Goal: Task Accomplishment & Management: Manage account settings

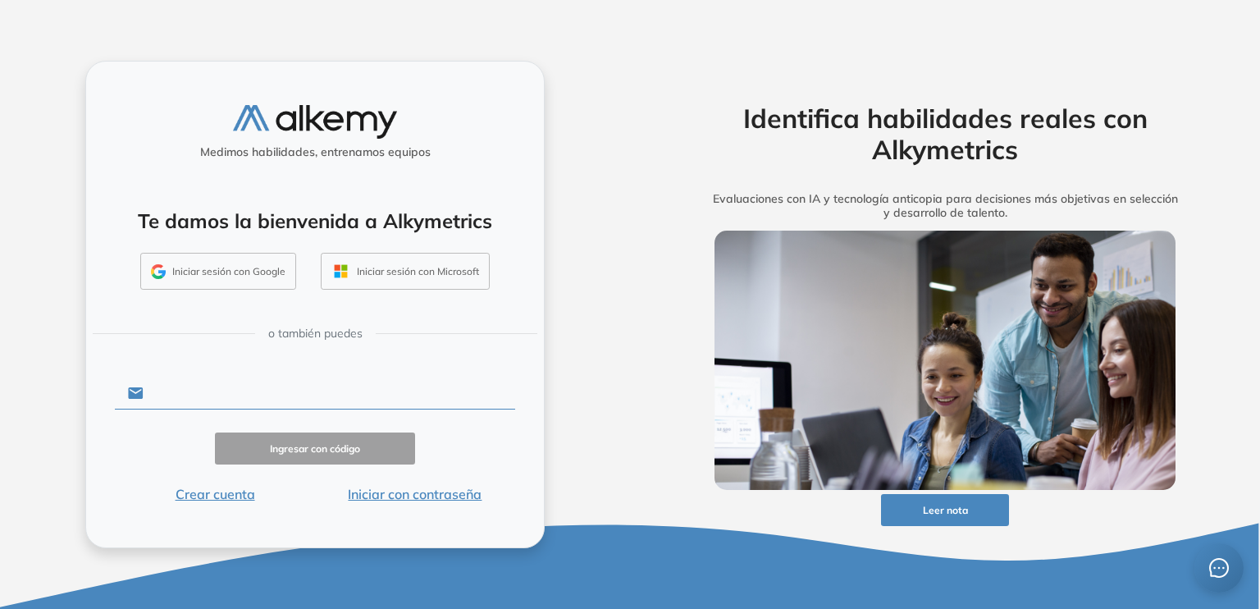
click at [194, 381] on input "text" at bounding box center [330, 392] width 372 height 31
type input "**********"
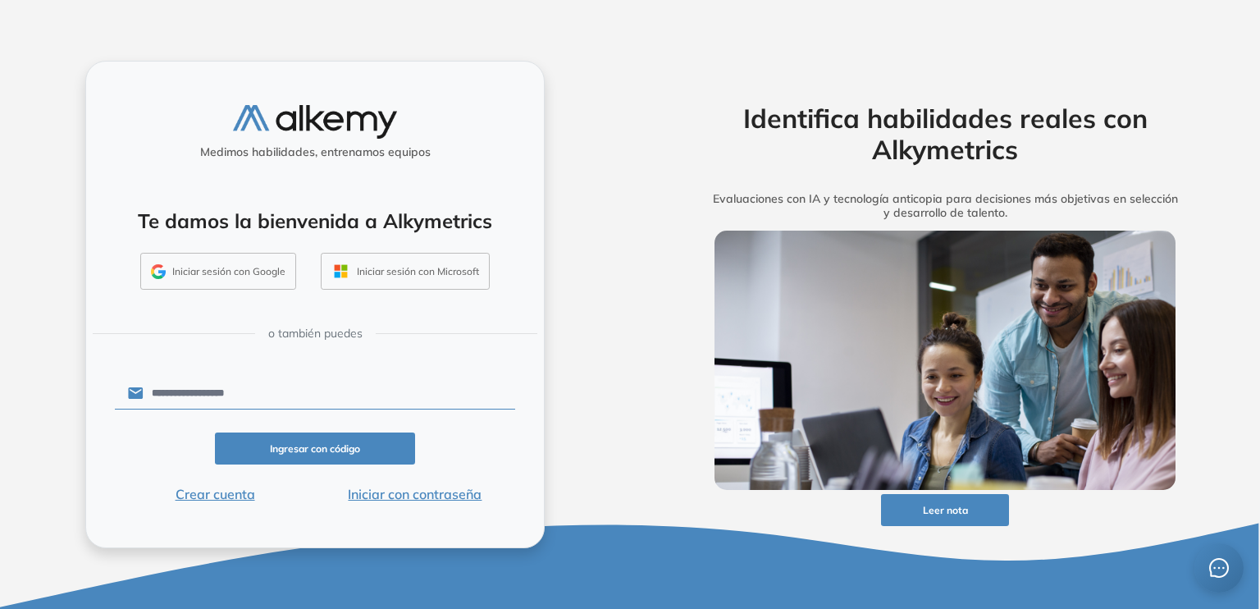
click at [267, 442] on button "Ingresar con código" at bounding box center [315, 448] width 200 height 32
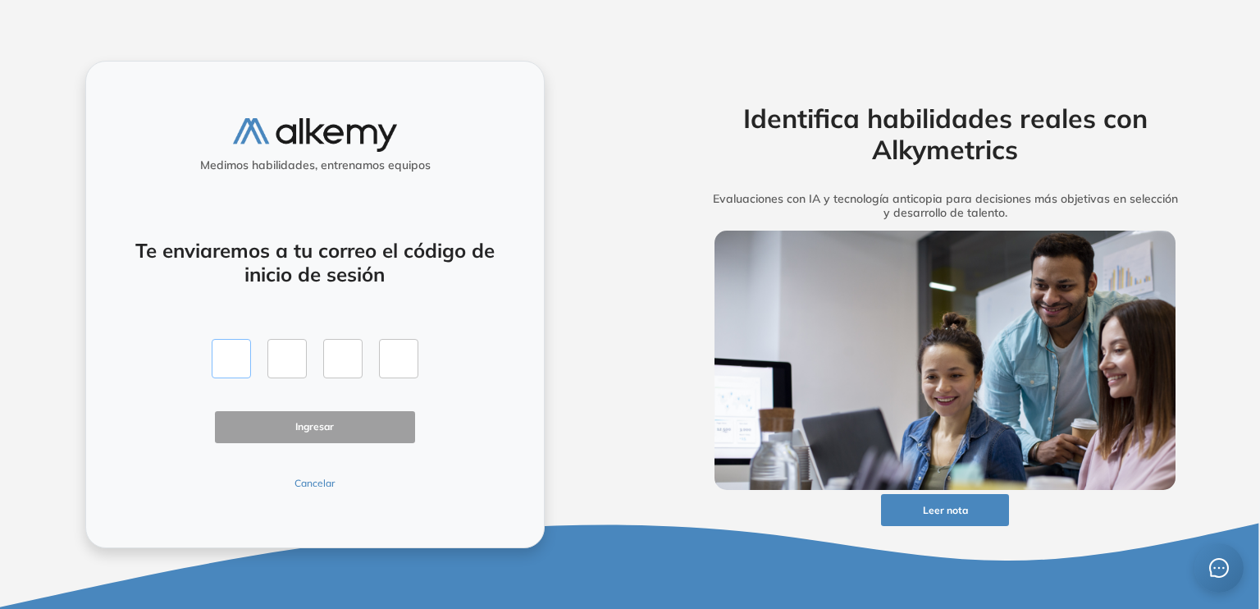
click at [244, 363] on input "text" at bounding box center [231, 358] width 39 height 39
type input "*"
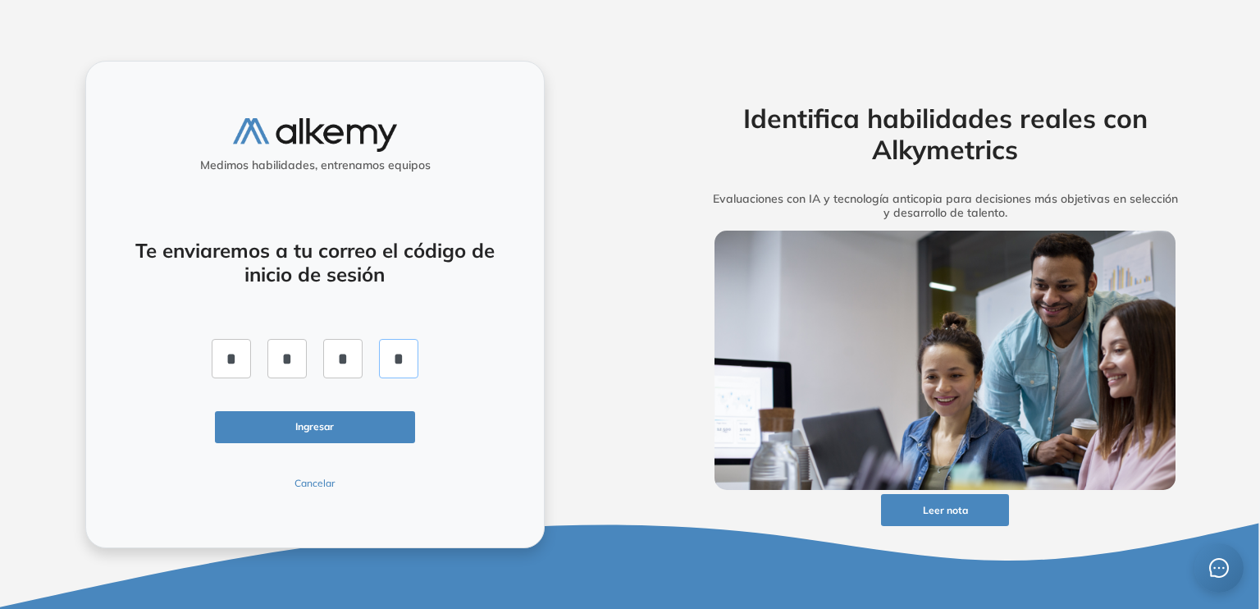
type input "*"
click at [275, 409] on div "Te enviaremos a tu correo el código de inicio de sesión * * * * Ingresar Cancel…" at bounding box center [315, 354] width 400 height 271
click at [300, 426] on button "Ingresar" at bounding box center [315, 427] width 200 height 32
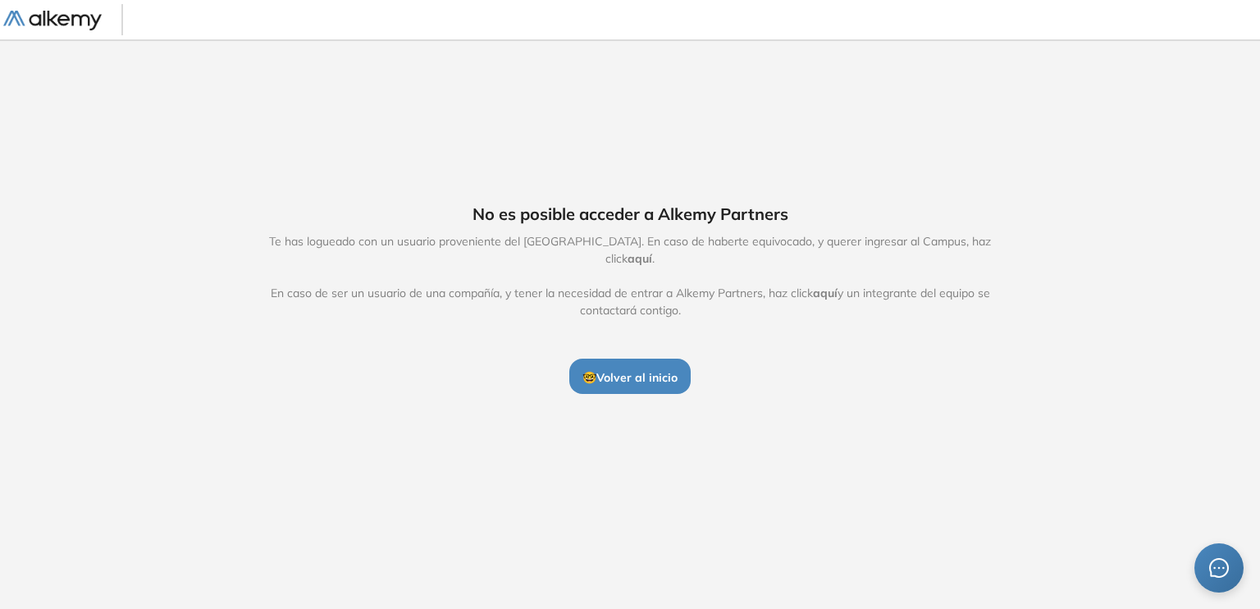
click at [652, 256] on span "aquí" at bounding box center [640, 258] width 25 height 15
